Goal: Information Seeking & Learning: Learn about a topic

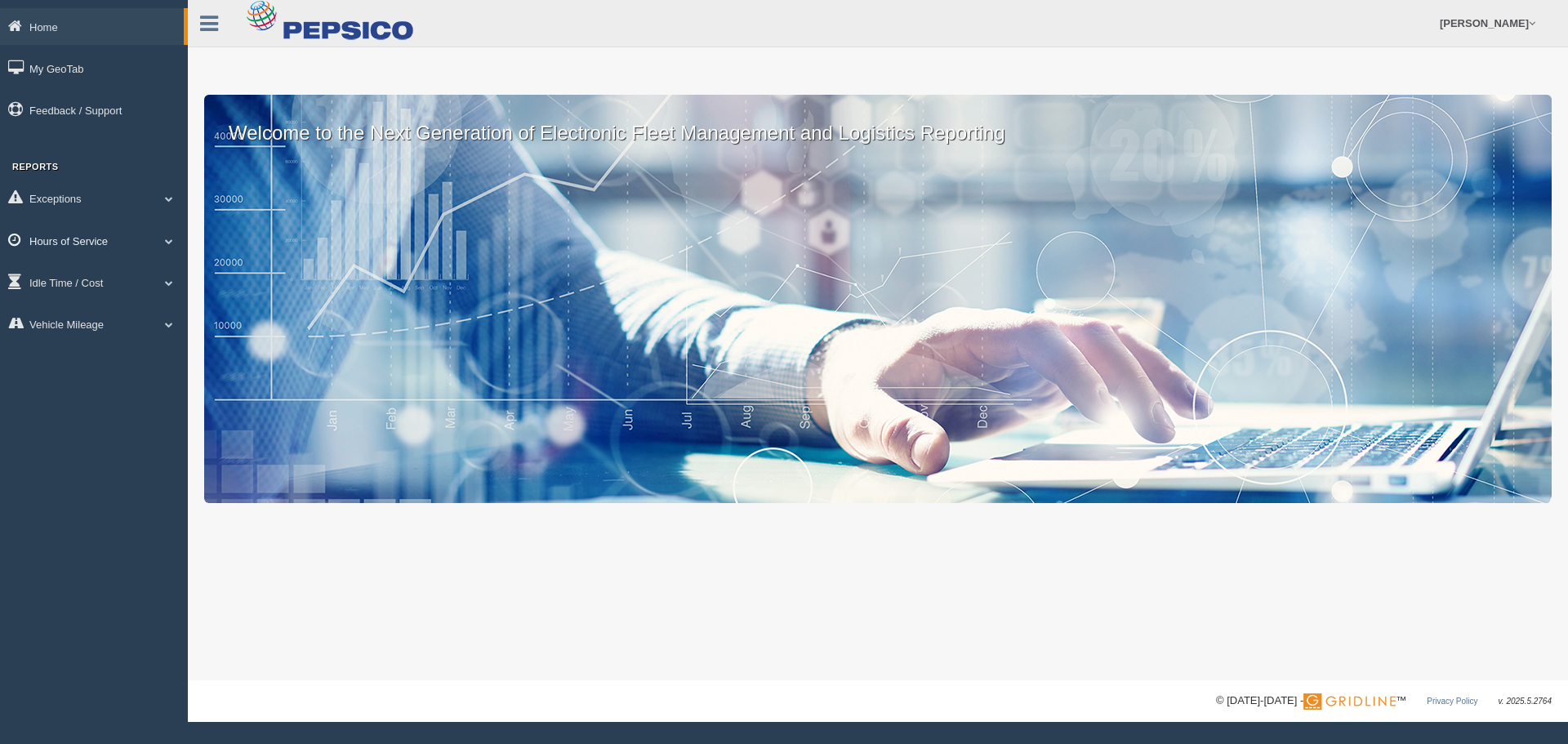
click at [64, 244] on link "Hours of Service" at bounding box center [94, 240] width 188 height 37
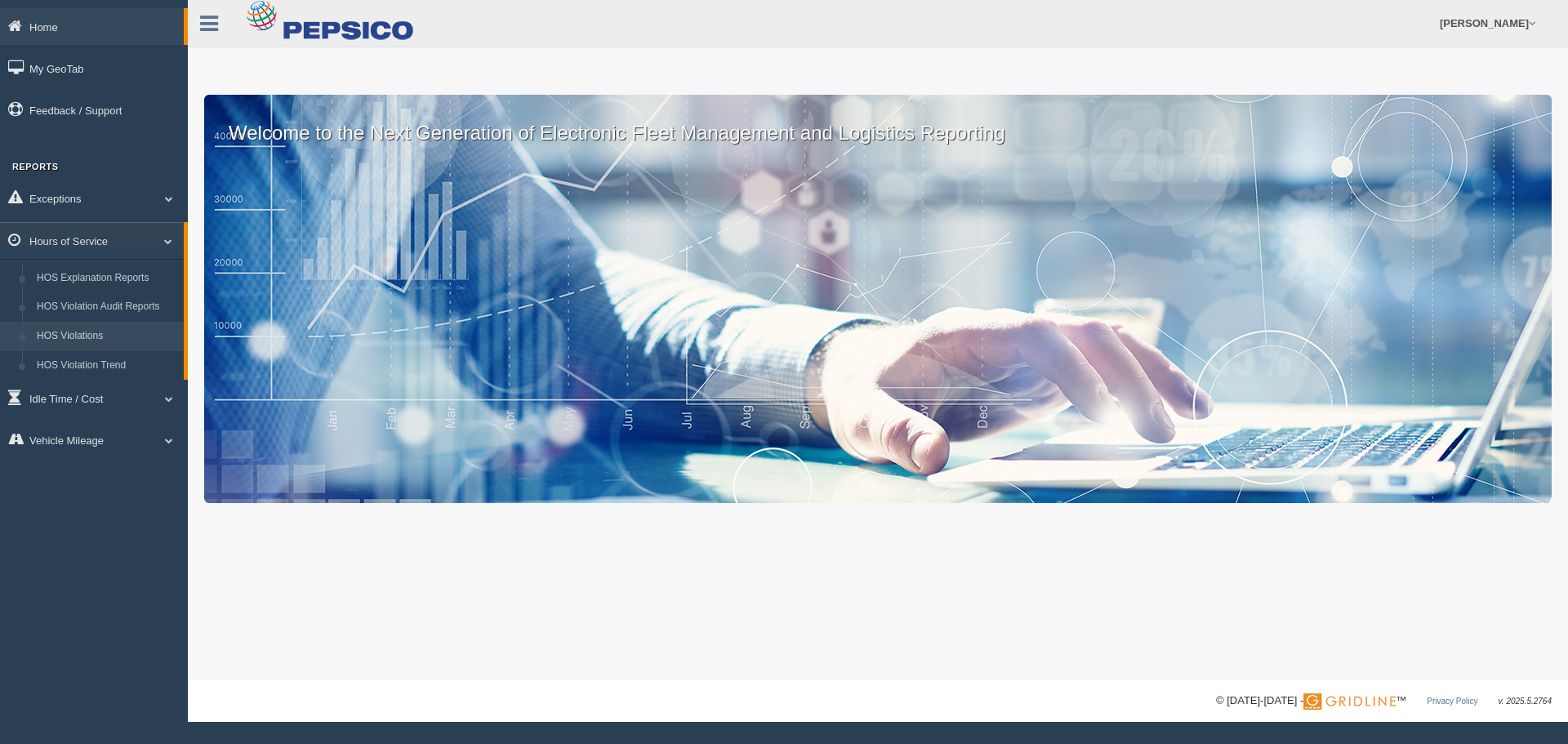
click at [87, 333] on link "HOS Violations" at bounding box center [106, 336] width 154 height 29
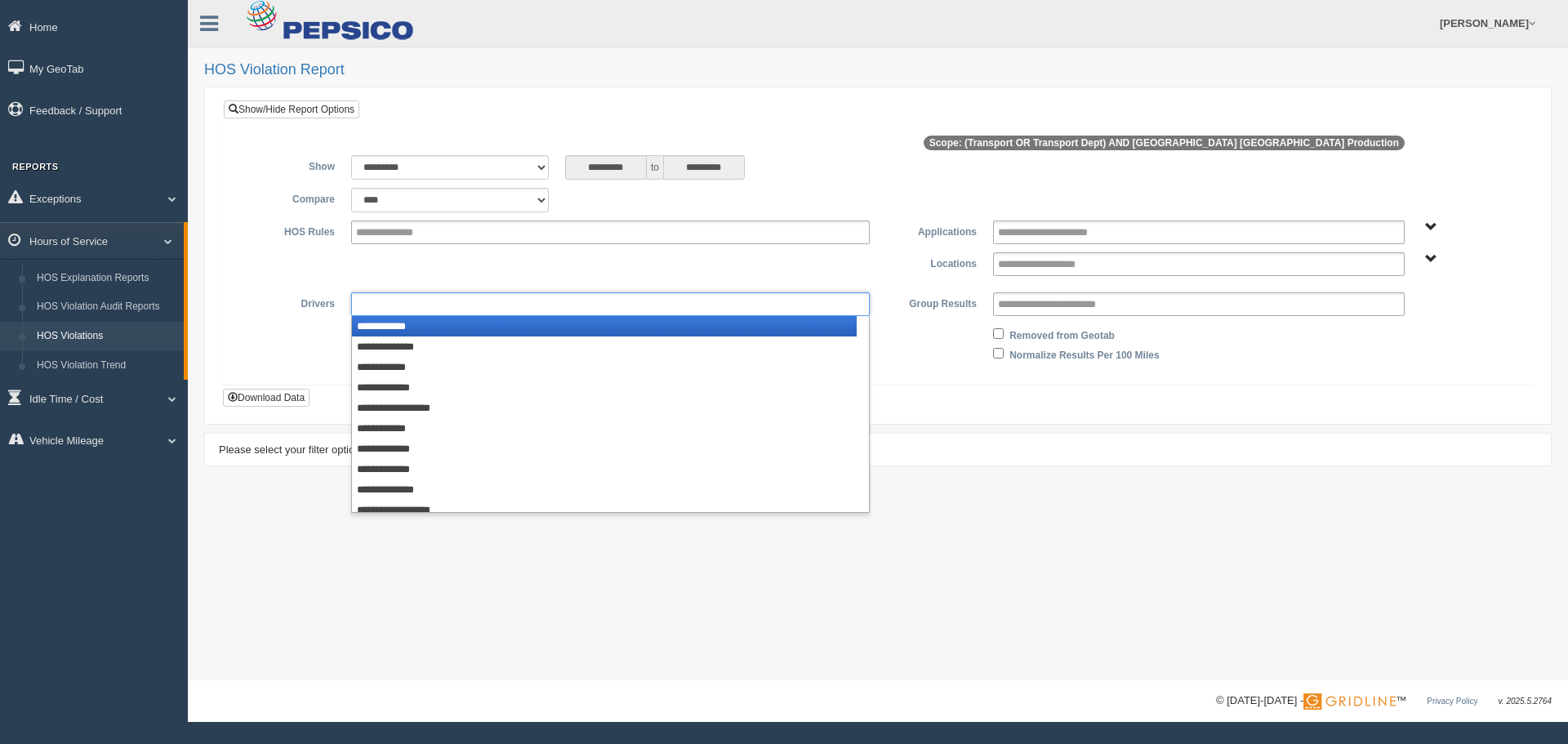
click at [389, 300] on input "text" at bounding box center [390, 305] width 69 height 21
click at [300, 307] on label "Drivers" at bounding box center [290, 302] width 107 height 20
type input "**********"
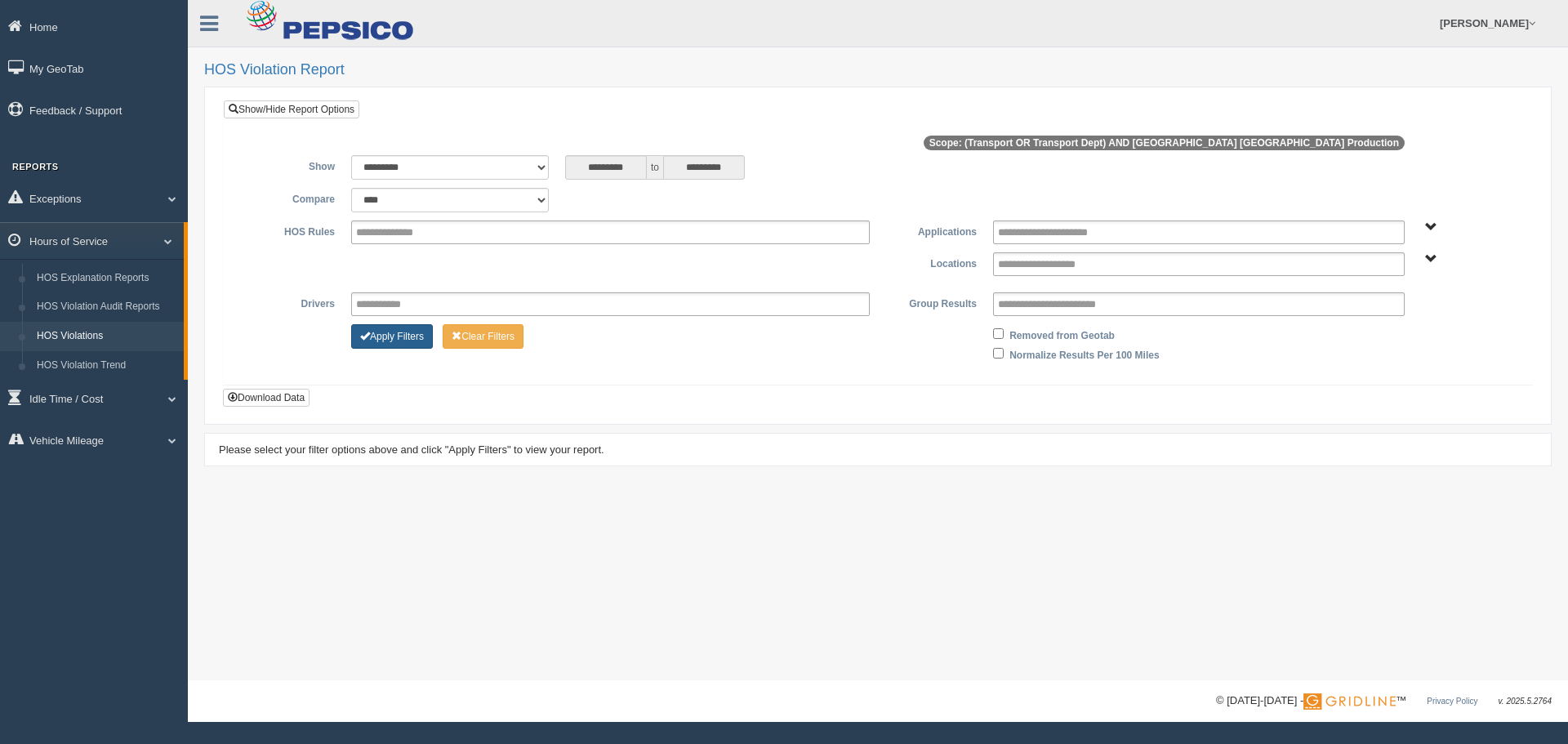
click at [398, 339] on button "Apply Filters" at bounding box center [392, 337] width 82 height 24
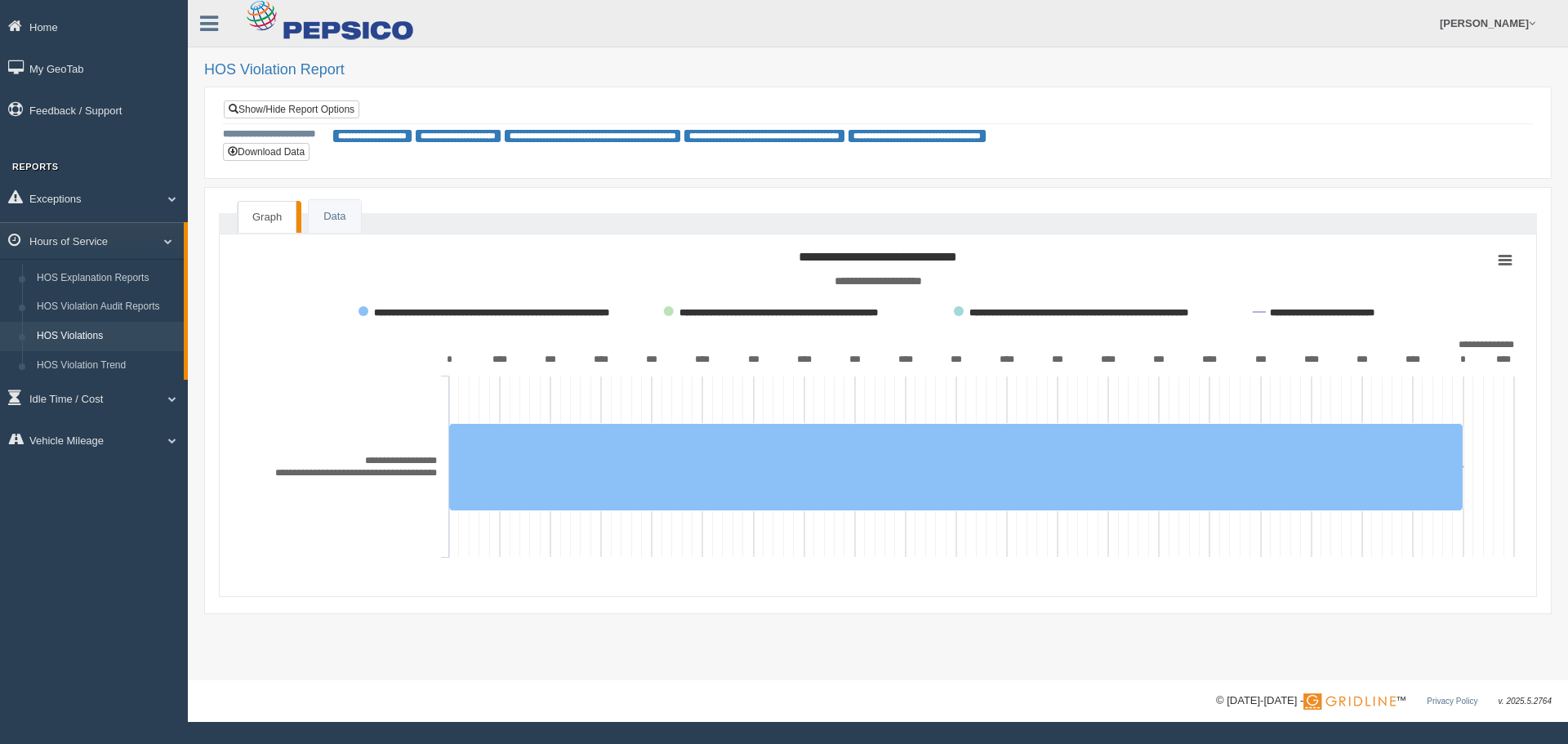
click at [394, 458] on tspan "**********" at bounding box center [400, 461] width 71 height 9
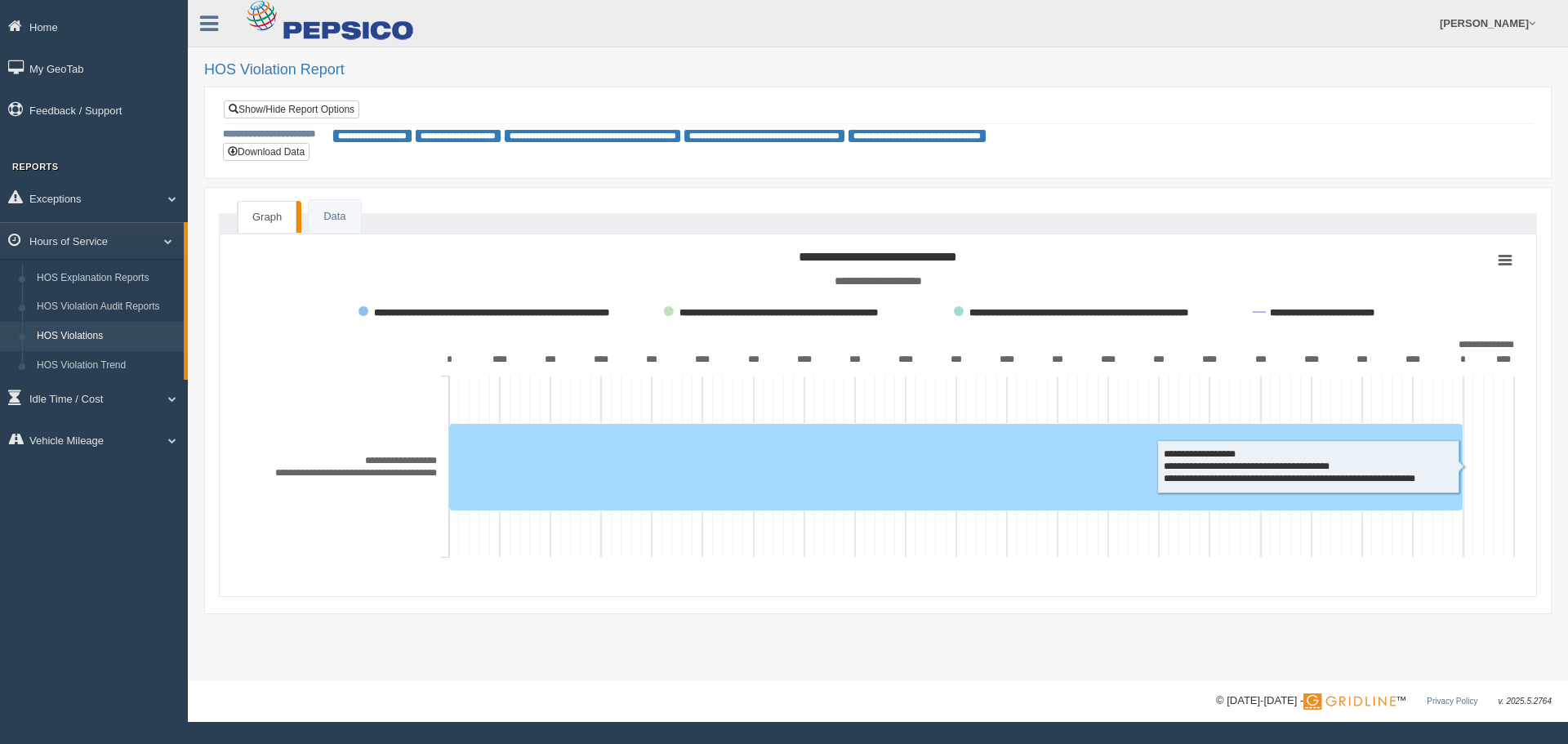
click at [550, 464] on rect at bounding box center [956, 467] width 1014 height 87
click at [998, 443] on rect at bounding box center [956, 467] width 1014 height 87
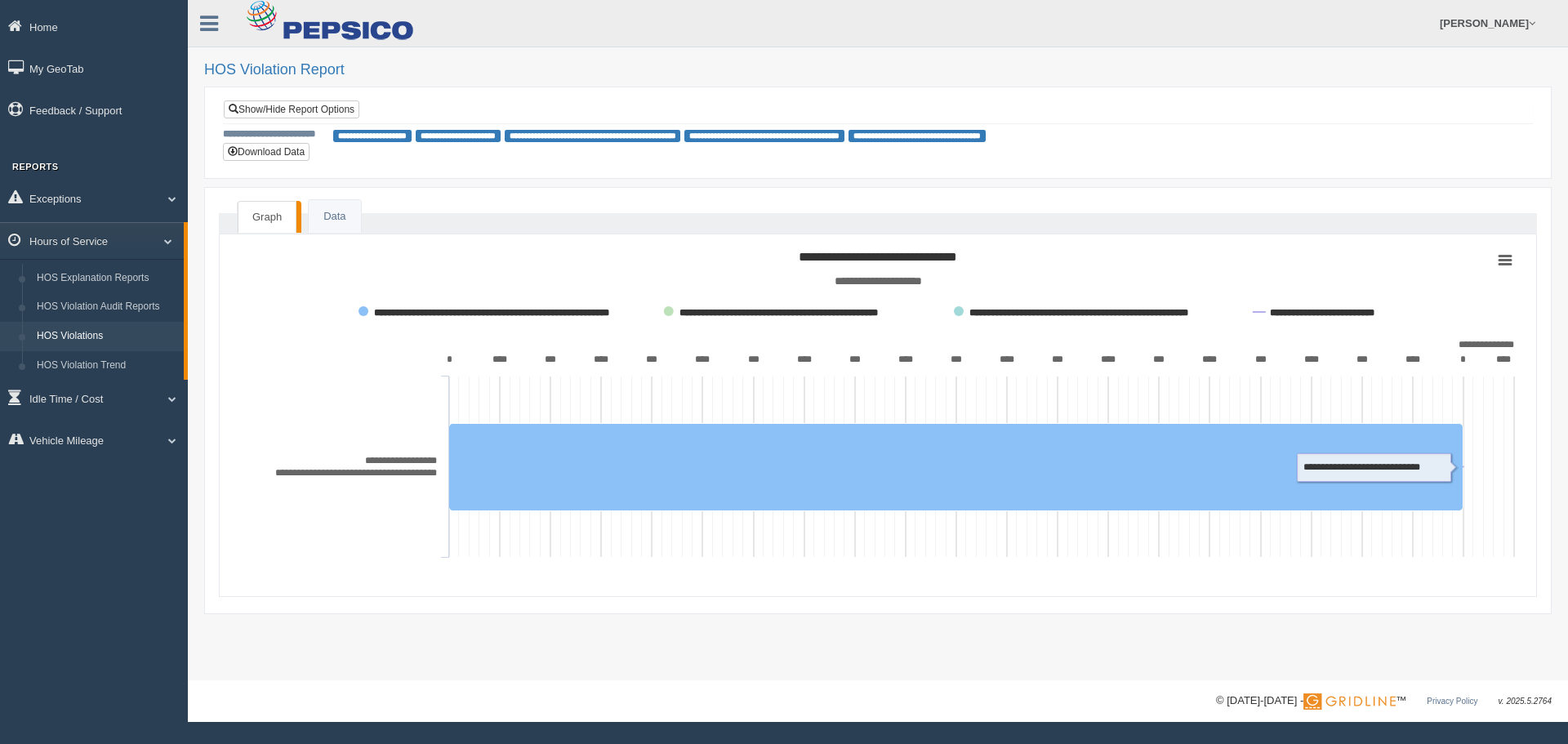
click at [1491, 252] on rect at bounding box center [877, 405] width 1289 height 326
click at [1502, 259] on rect at bounding box center [1505, 260] width 20 height 18
click at [1395, 214] on ul "Graph Data" at bounding box center [878, 224] width 1318 height 21
click at [83, 76] on link "My GeoTab" at bounding box center [94, 68] width 188 height 37
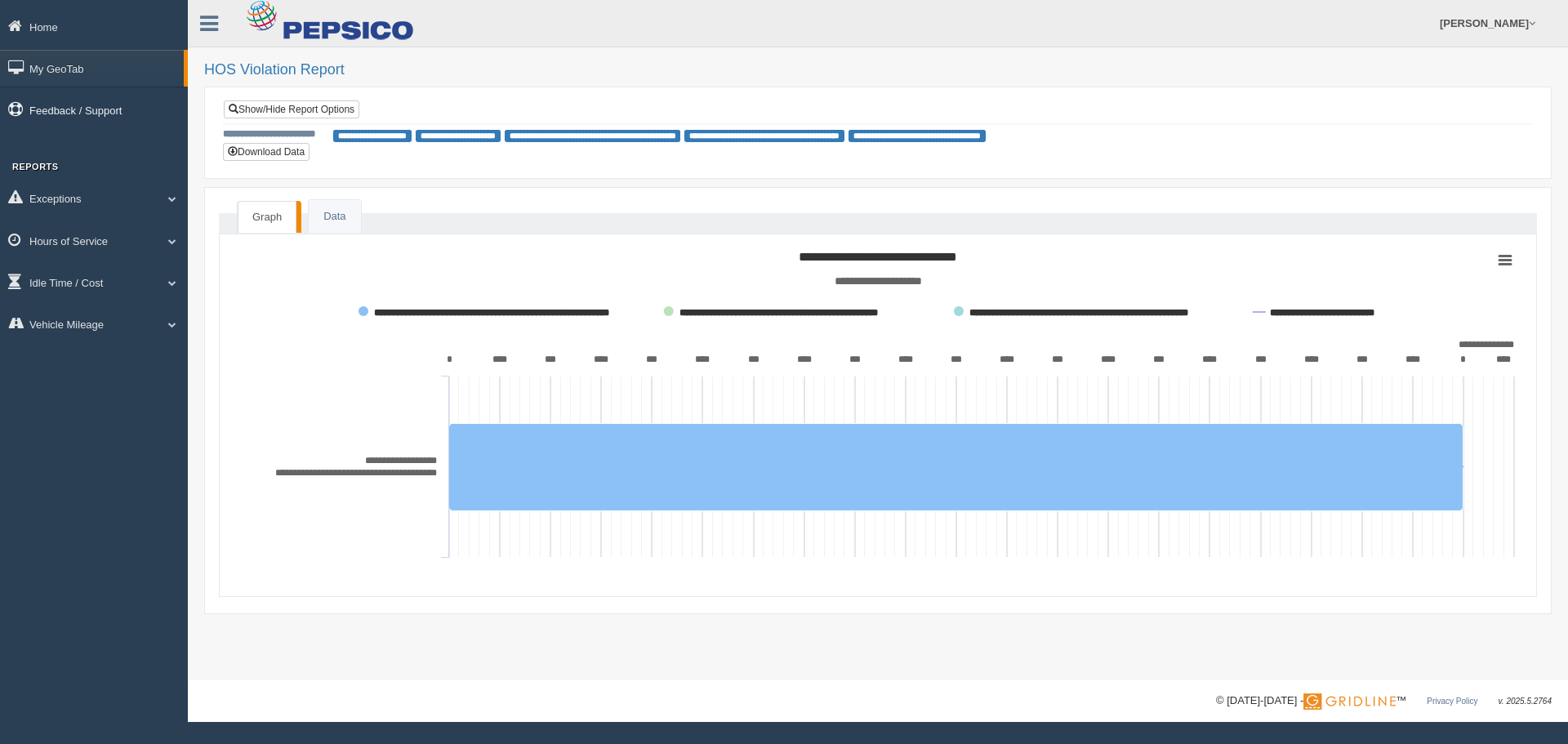
click at [76, 103] on link "Feedback / Support" at bounding box center [94, 109] width 188 height 37
click at [49, 245] on link "Hours of Service" at bounding box center [94, 240] width 188 height 37
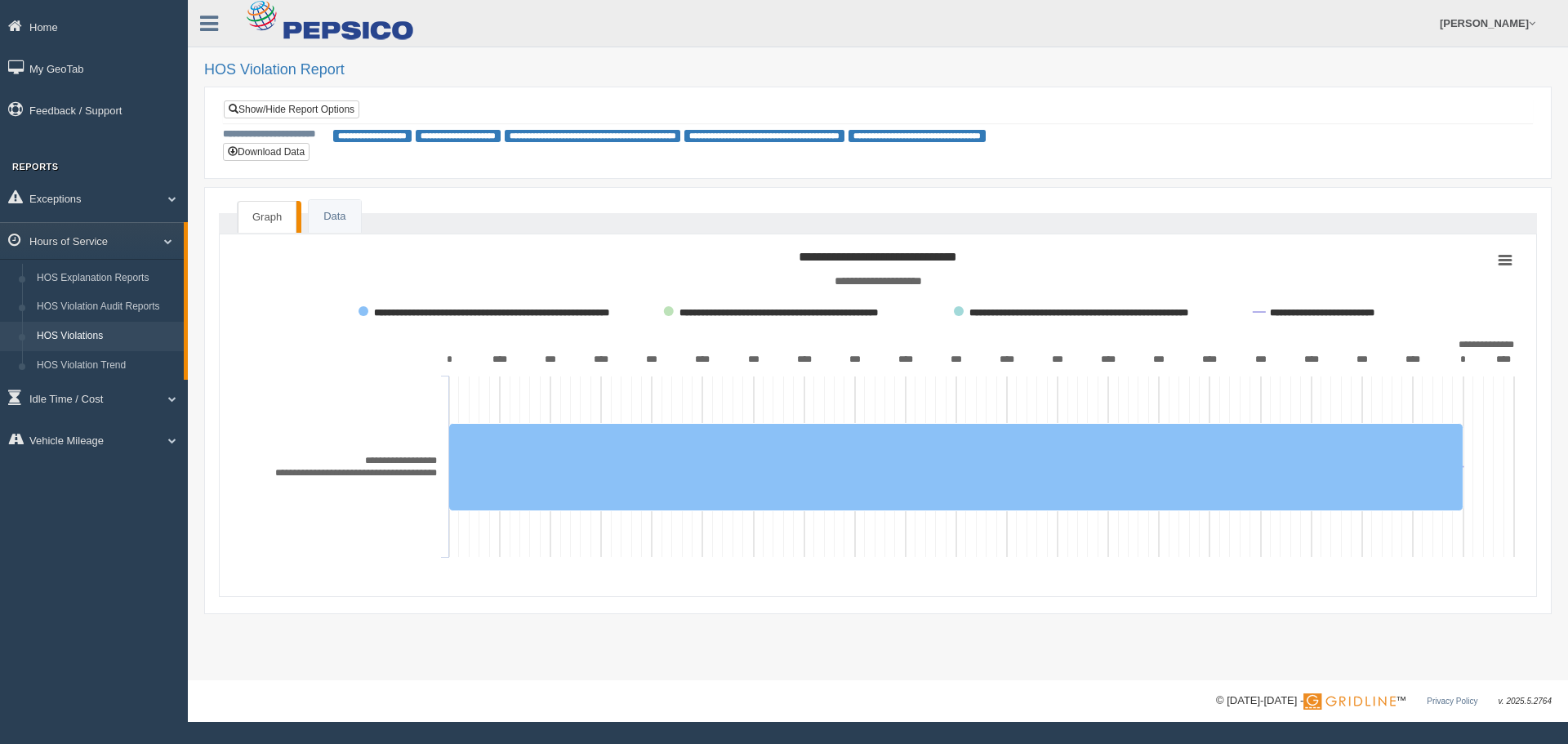
click at [378, 157] on div "**********" at bounding box center [877, 132] width 1309 height 65
click at [326, 223] on link "Data" at bounding box center [334, 217] width 52 height 34
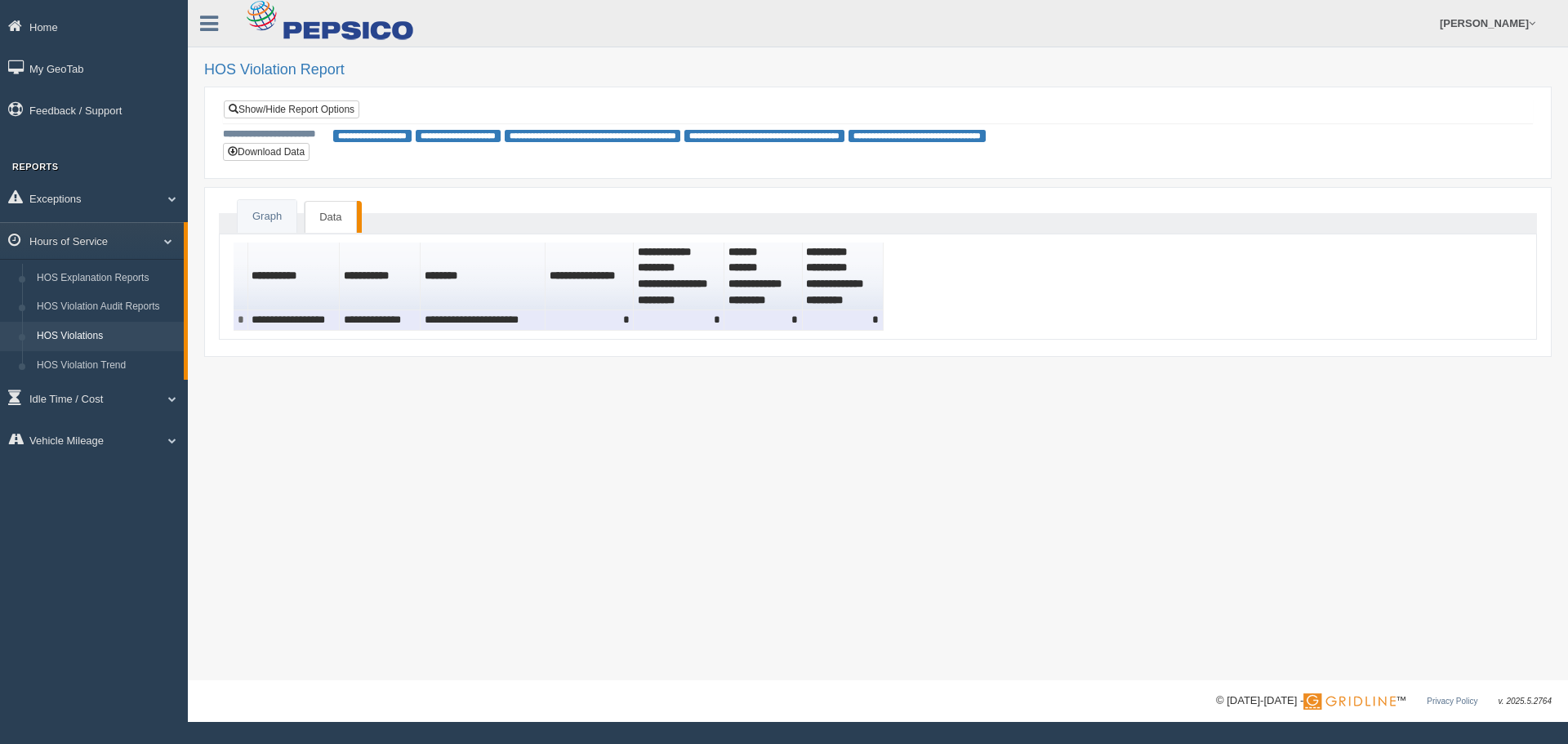
click at [312, 321] on td "**********" at bounding box center [294, 321] width 92 height 21
click at [522, 317] on td "**********" at bounding box center [482, 321] width 125 height 21
click at [644, 317] on td "*" at bounding box center [679, 321] width 90 height 21
click at [128, 308] on link "HOS Violation Audit Reports" at bounding box center [106, 307] width 154 height 29
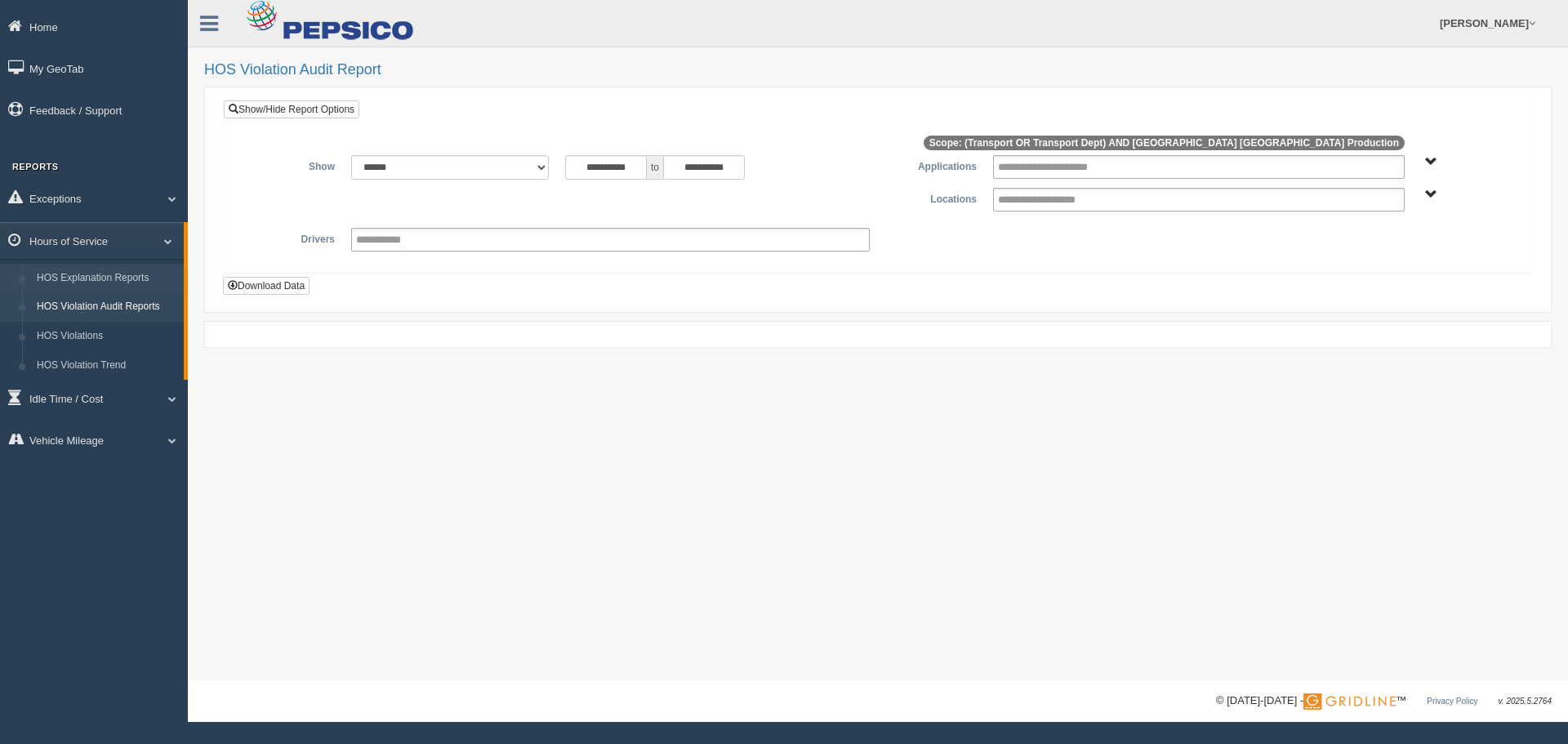
click at [121, 277] on link "HOS Explanation Reports" at bounding box center [106, 278] width 154 height 29
click at [117, 361] on link "HOS Violation Trend" at bounding box center [106, 366] width 154 height 29
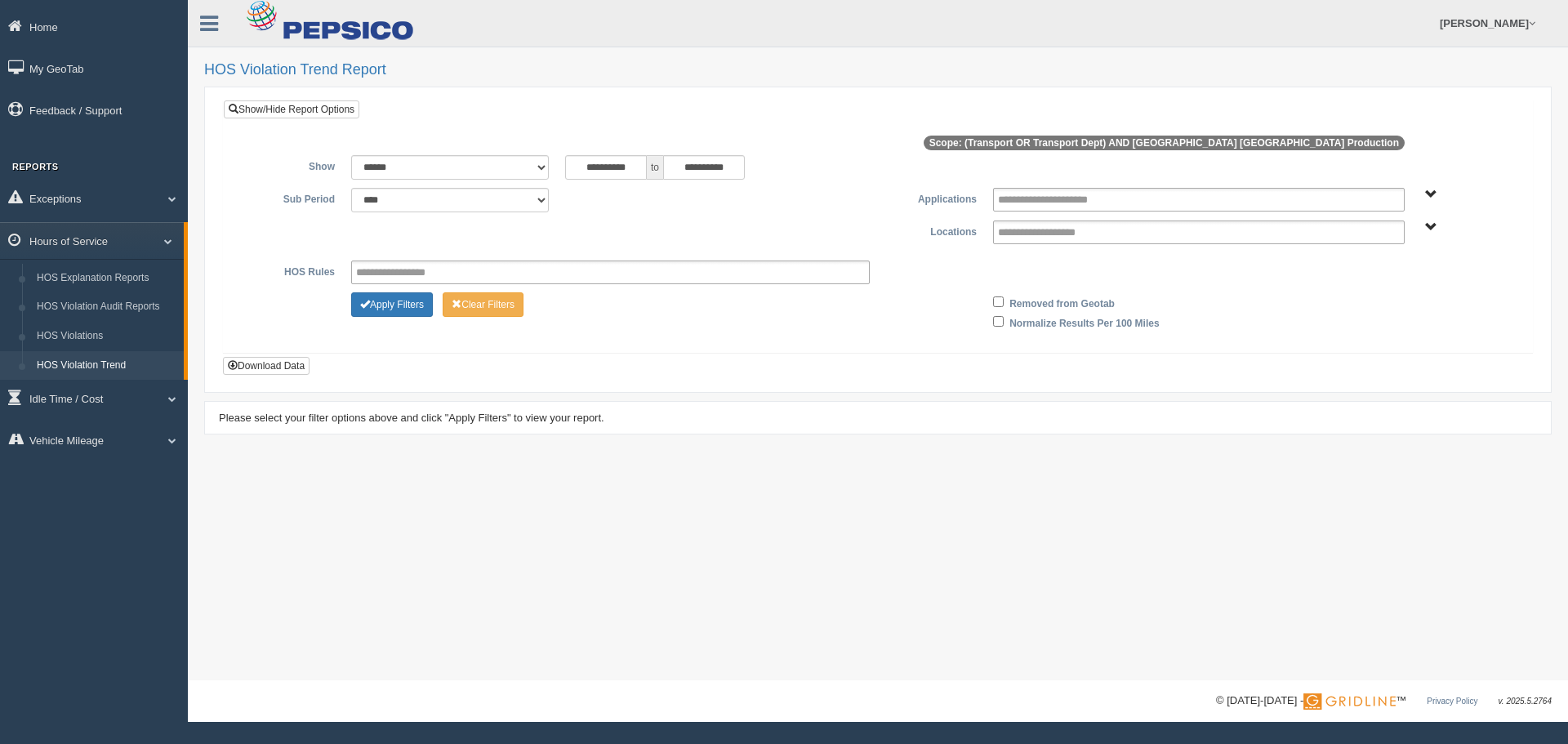
click at [178, 198] on link "Exceptions" at bounding box center [94, 198] width 188 height 37
click at [178, 198] on link "Exceptions" at bounding box center [91, 198] width 183 height 37
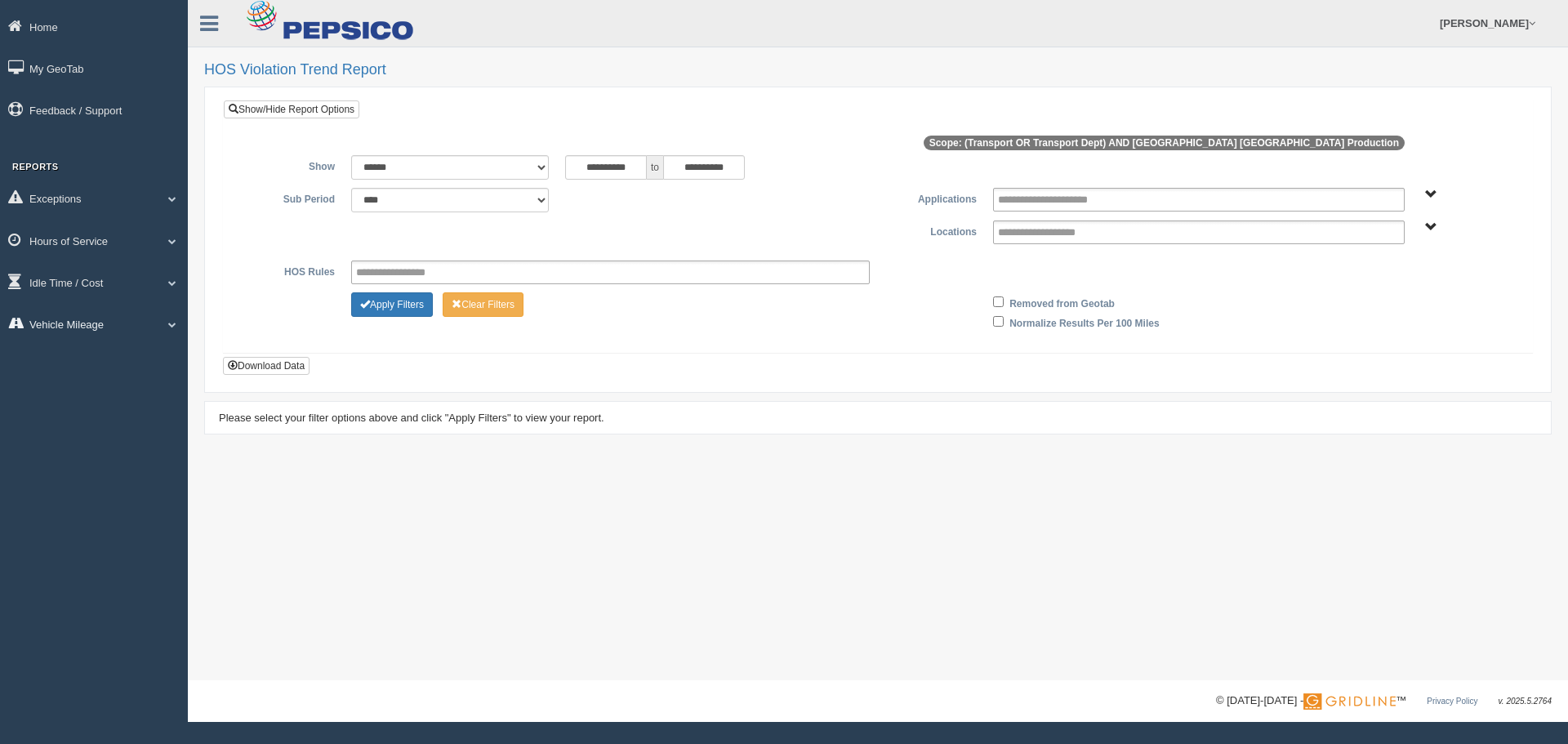
click at [71, 325] on link "Vehicle Mileage" at bounding box center [94, 324] width 188 height 37
click at [76, 323] on link "Vehicle Mileage" at bounding box center [91, 324] width 183 height 37
click at [96, 272] on link "Idle Time / Cost" at bounding box center [94, 282] width 188 height 37
click at [96, 272] on link "Idle Time / Cost" at bounding box center [91, 282] width 183 height 37
click at [63, 193] on link "Exceptions" at bounding box center [94, 198] width 188 height 37
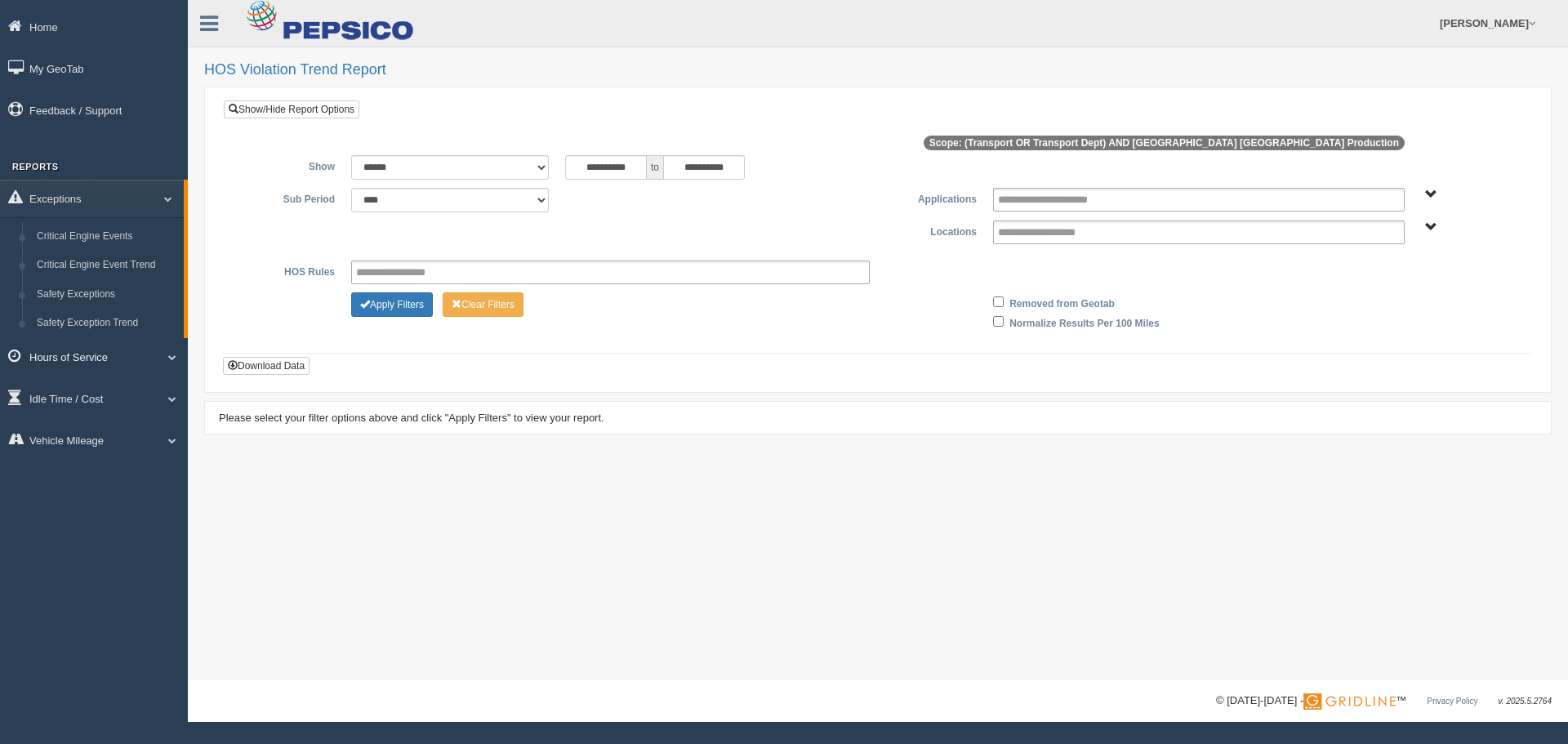
click at [92, 354] on link "Hours of Service" at bounding box center [94, 356] width 188 height 37
click at [84, 337] on link "HOS Violations" at bounding box center [106, 336] width 154 height 29
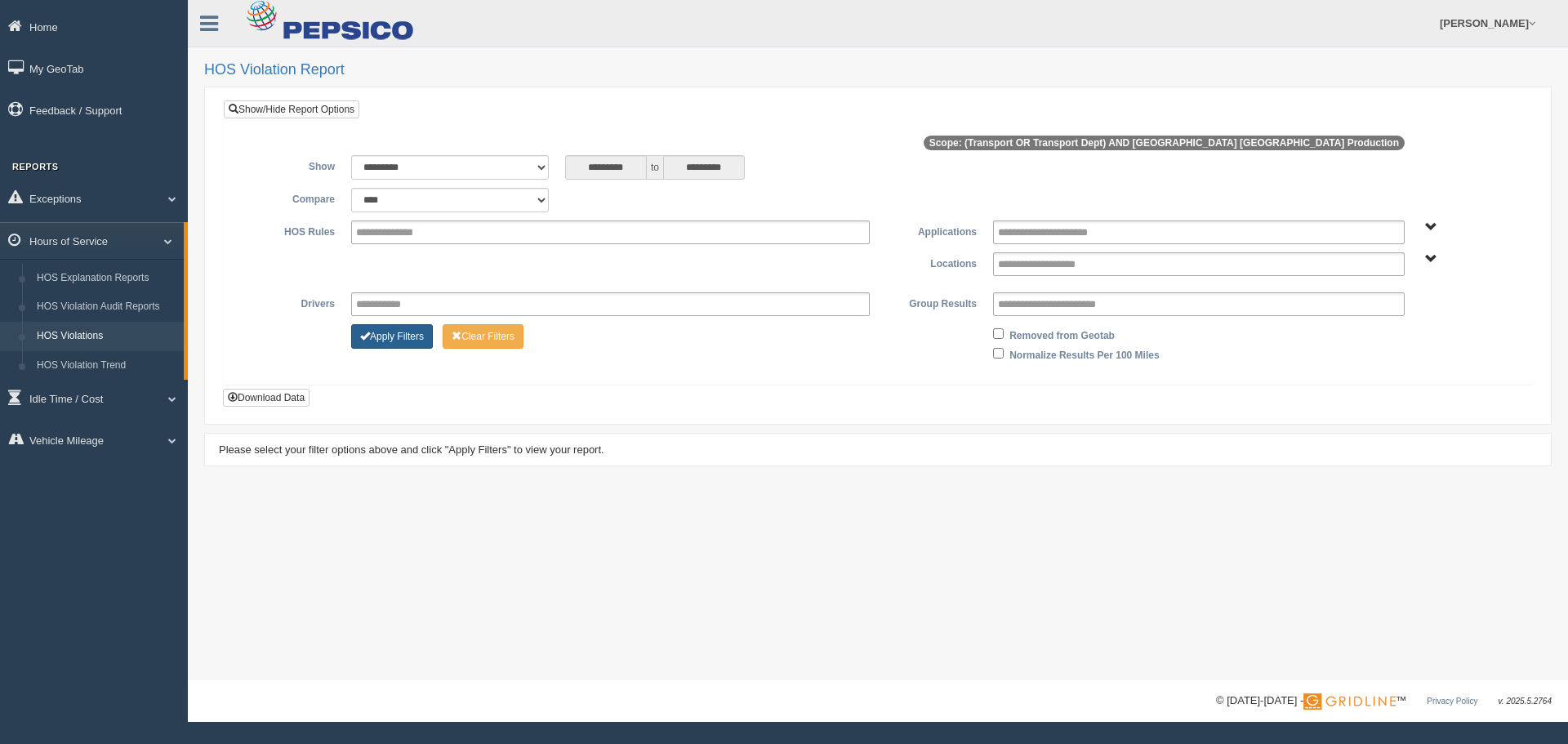
click at [385, 333] on button "Apply Filters" at bounding box center [392, 337] width 82 height 24
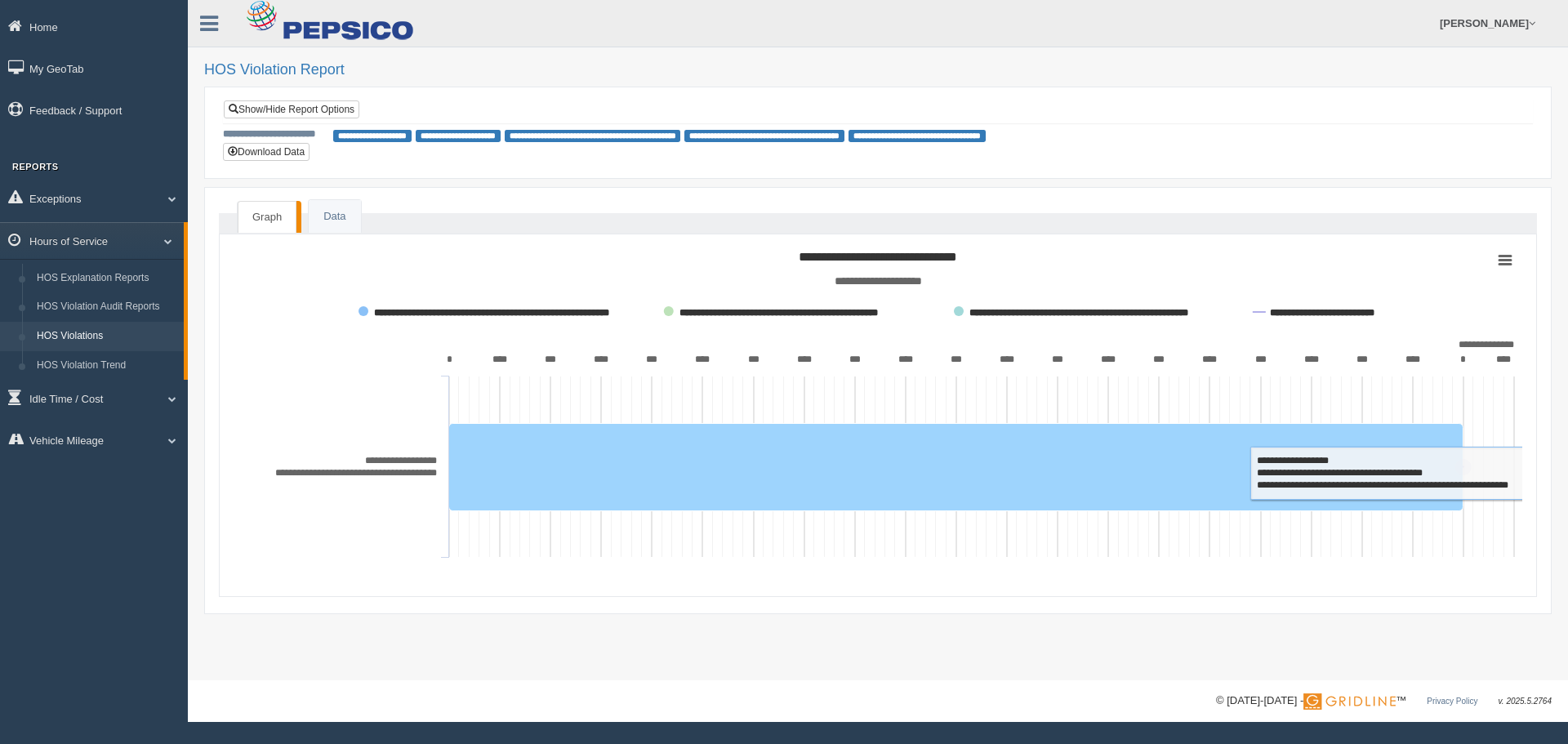
click at [531, 439] on rect at bounding box center [956, 467] width 1014 height 87
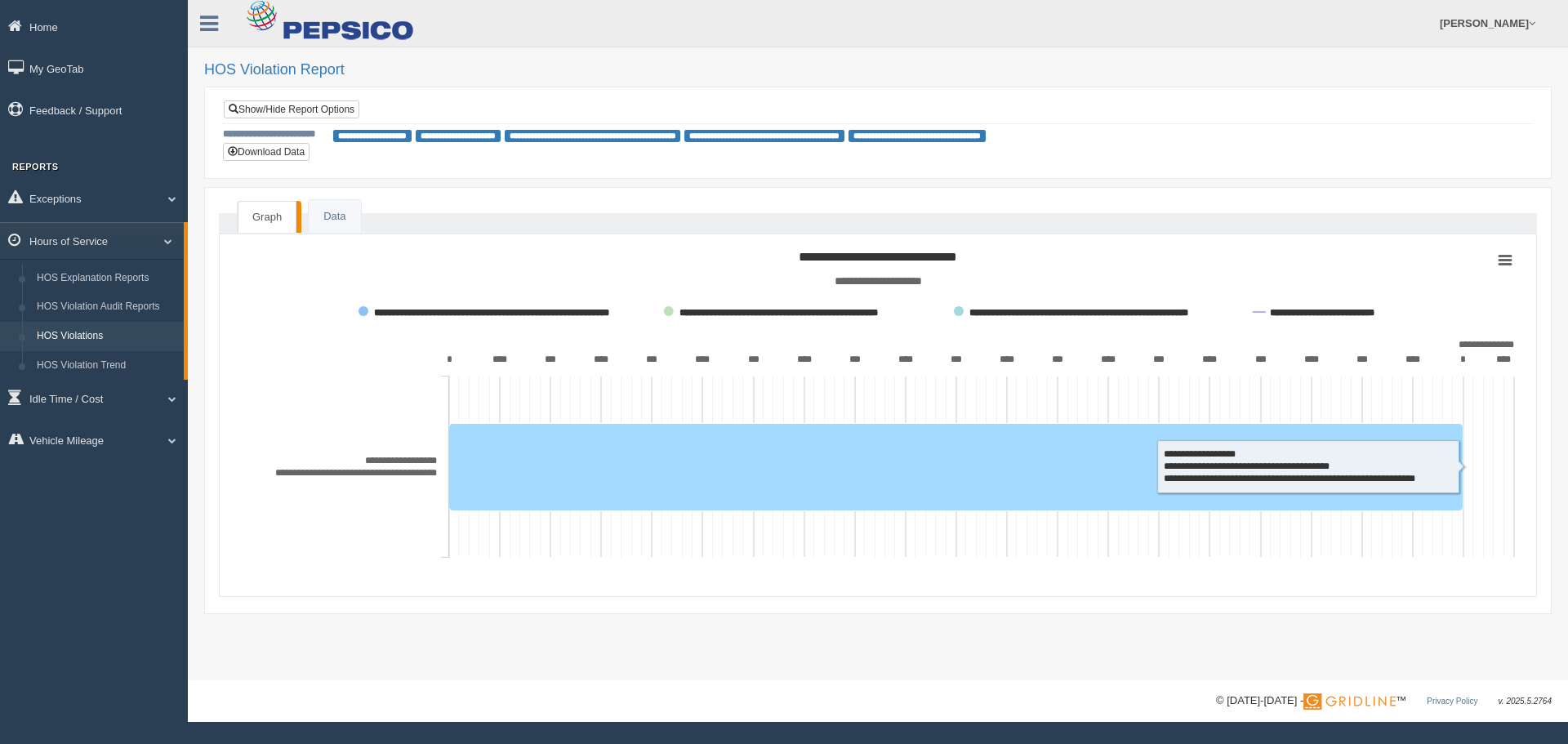
click at [593, 443] on rect at bounding box center [956, 467] width 1014 height 87
click at [594, 440] on rect at bounding box center [956, 467] width 1014 height 87
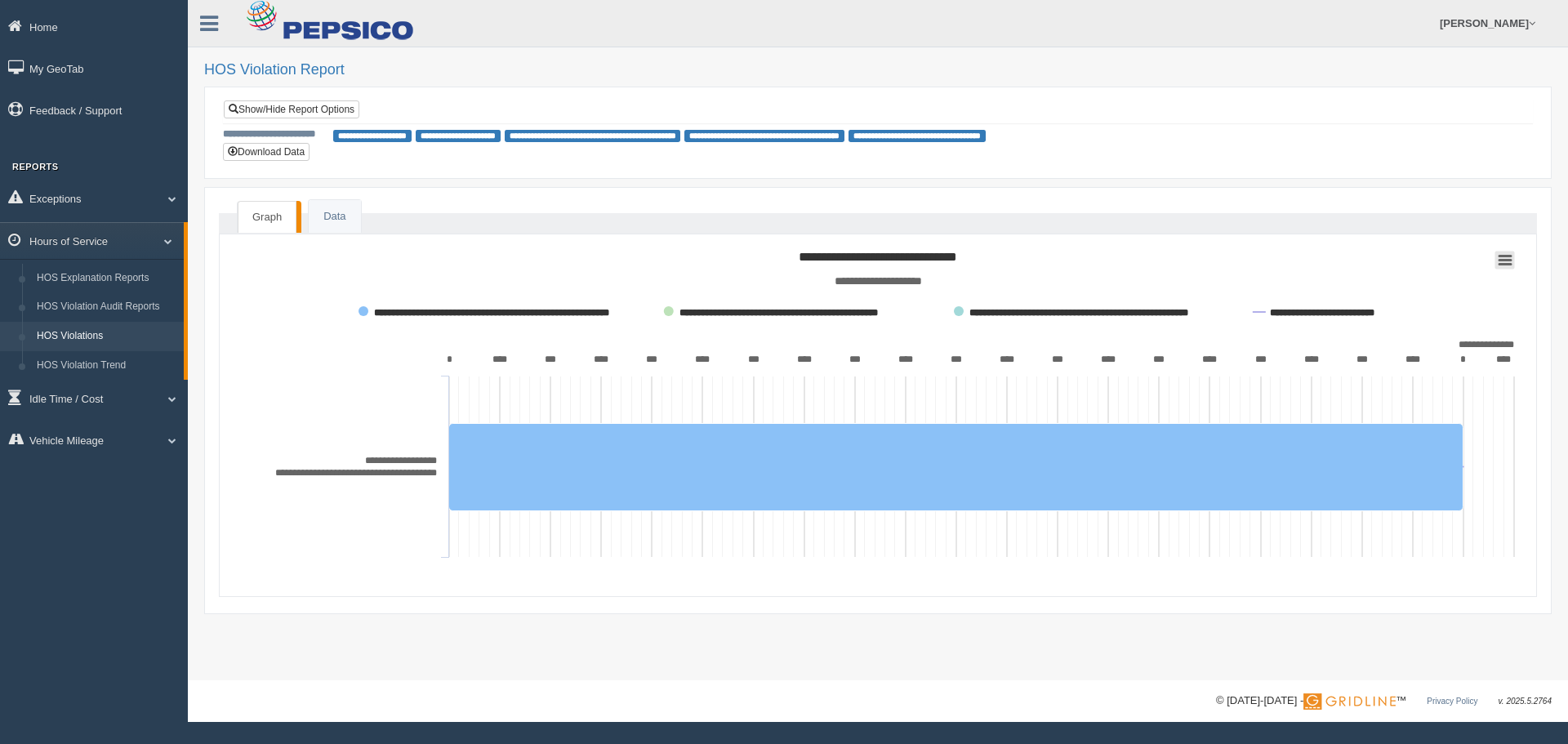
click at [1505, 260] on icon at bounding box center [1505, 260] width 11 height 8
click at [1074, 310] on tspan "**********" at bounding box center [1078, 312] width 219 height 9
click at [1531, 26] on span at bounding box center [1531, 23] width 7 height 10
click at [209, 33] on icon at bounding box center [209, 24] width 18 height 22
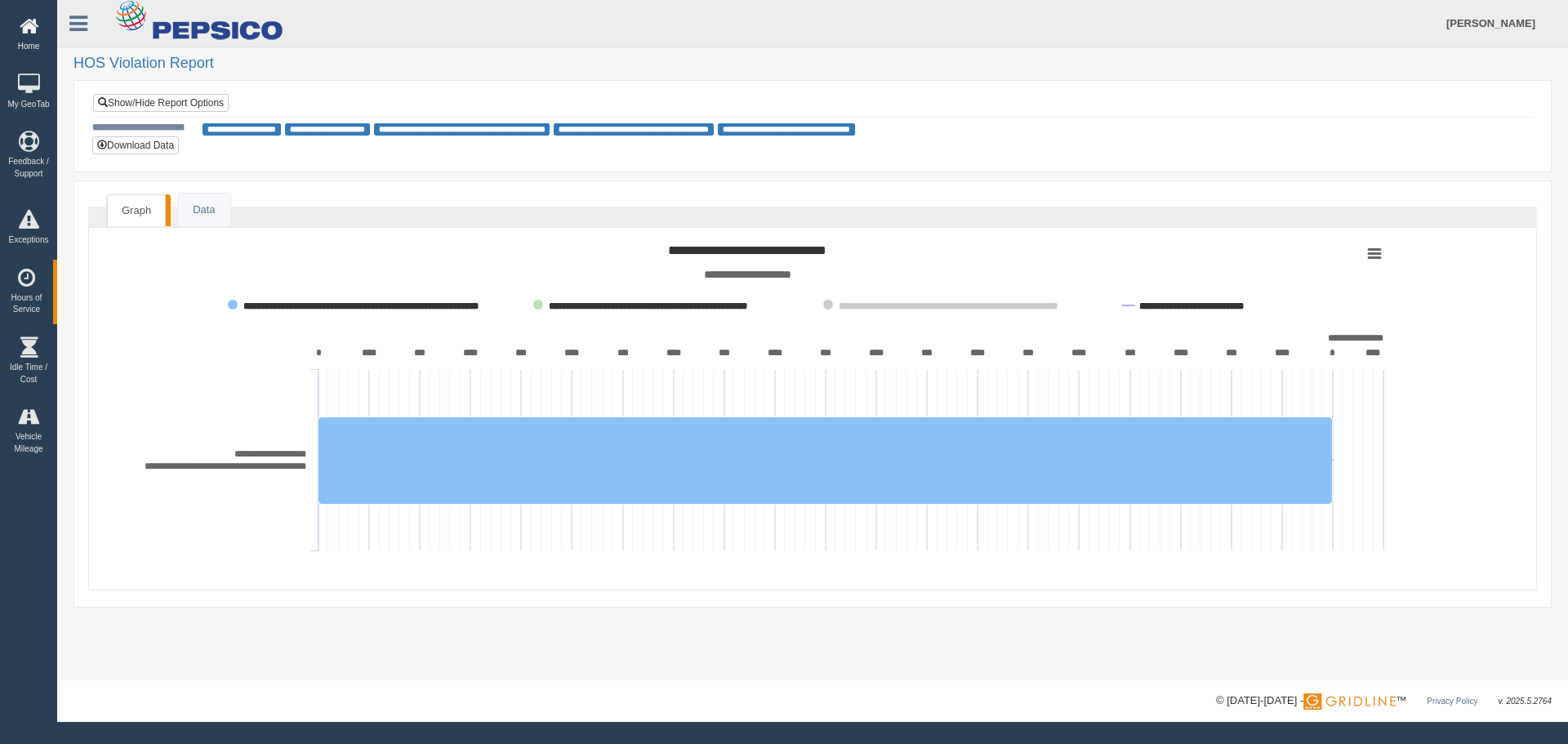
click at [65, 16] on link at bounding box center [78, 22] width 42 height 24
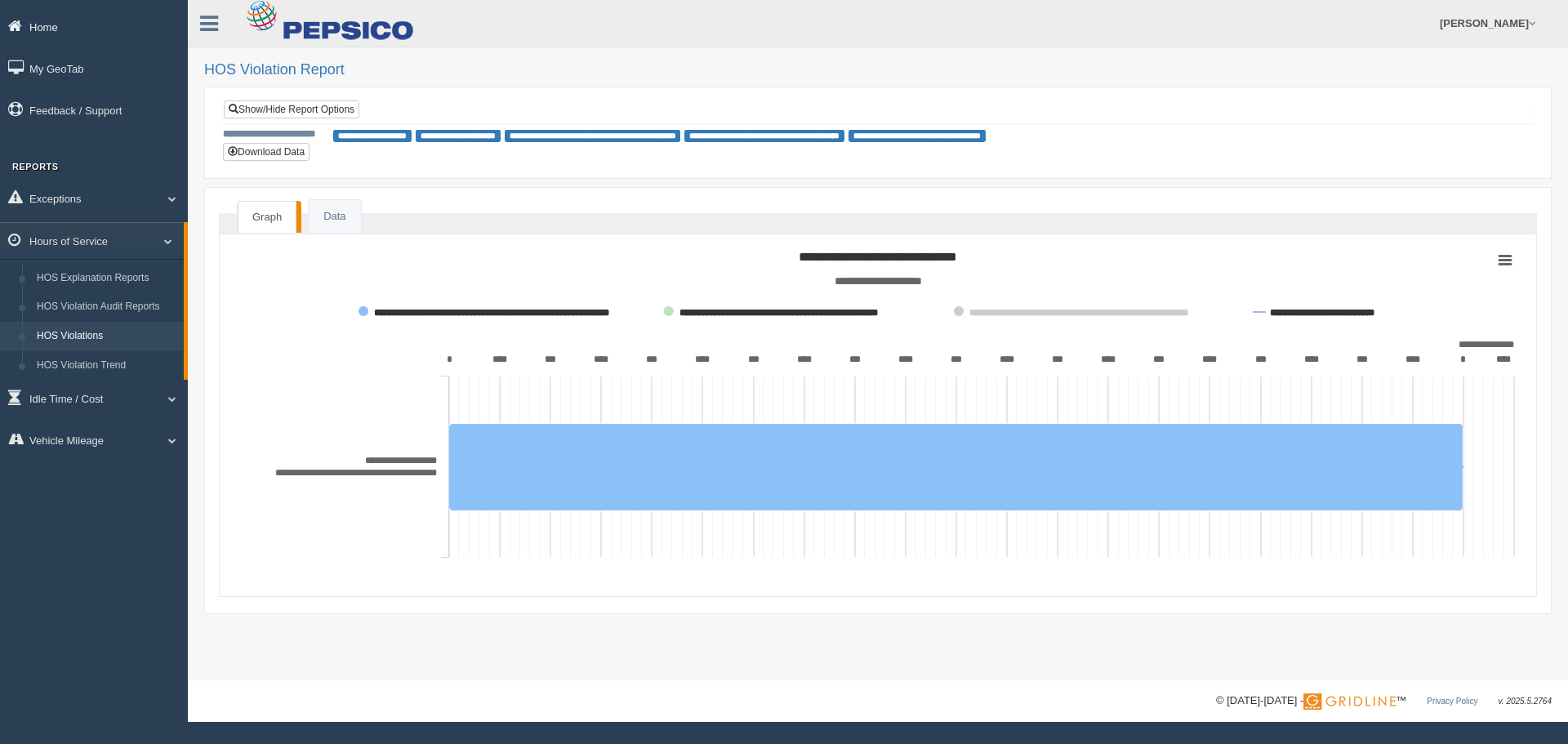
click at [40, 24] on link "Home" at bounding box center [94, 26] width 188 height 37
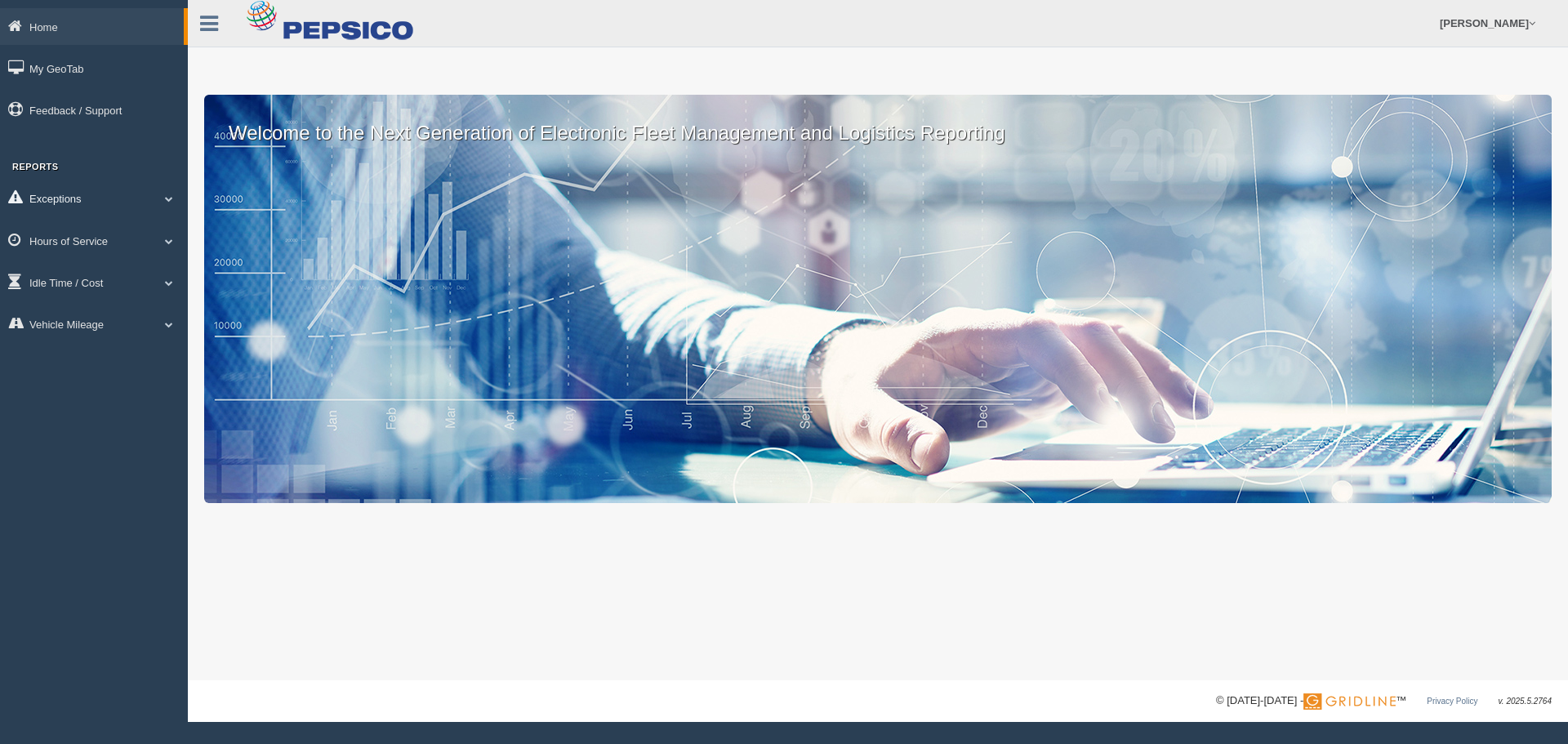
click at [89, 201] on link "Exceptions" at bounding box center [94, 198] width 188 height 37
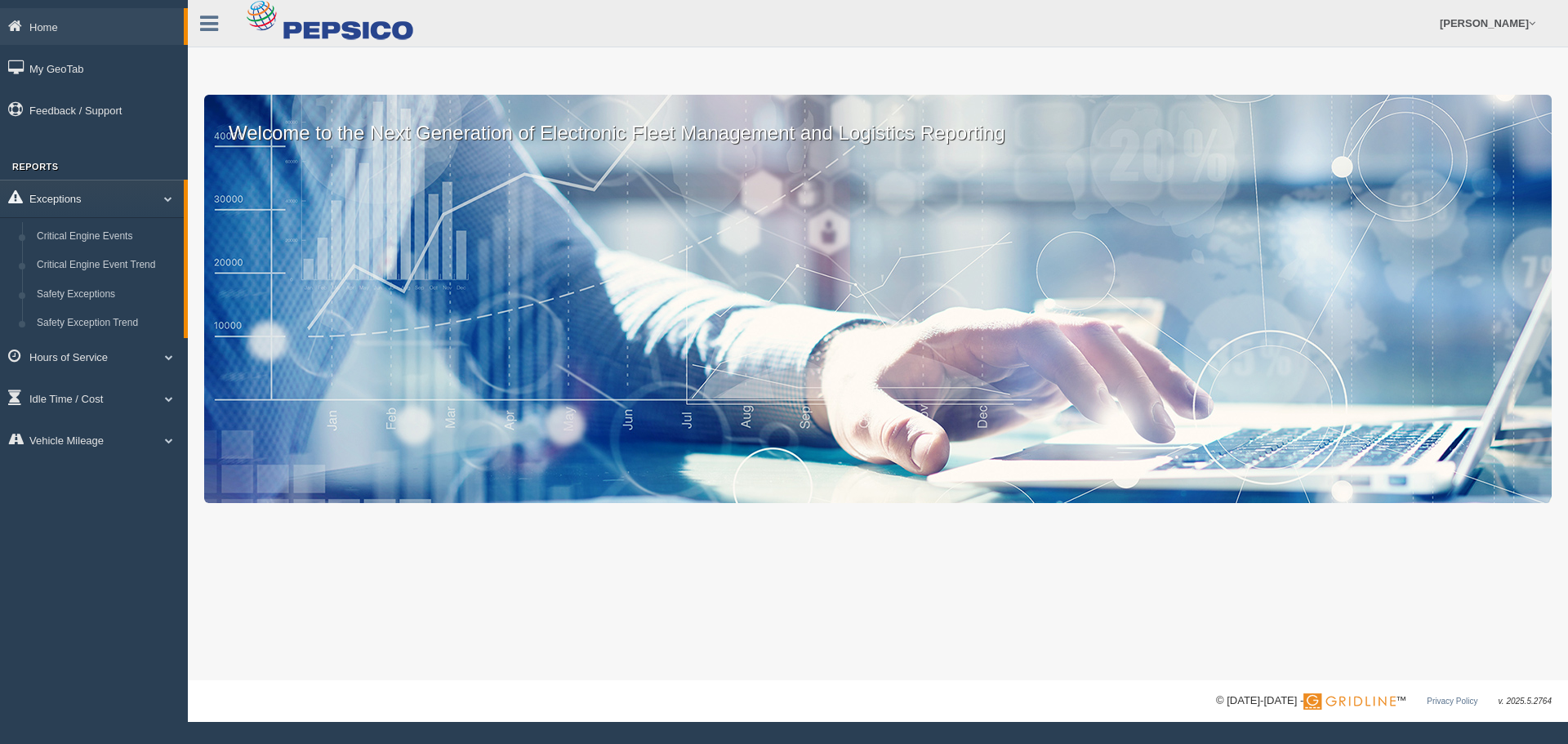
click at [91, 197] on link "Exceptions" at bounding box center [91, 198] width 183 height 37
